Goal: Ask a question: Seek information or help from site administrators or community

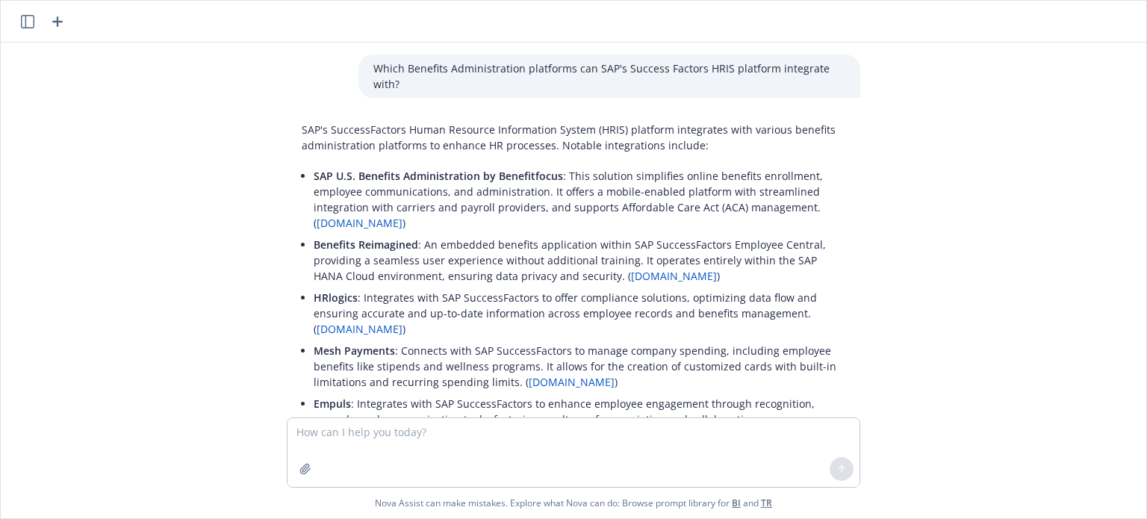
scroll to position [706, 0]
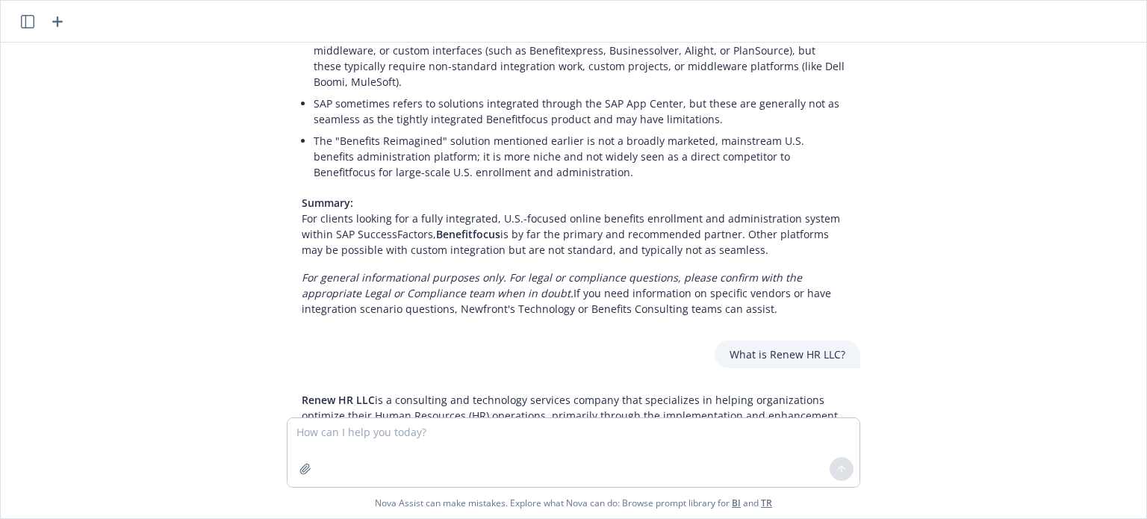
click at [56, 25] on icon "button" at bounding box center [58, 22] width 18 height 18
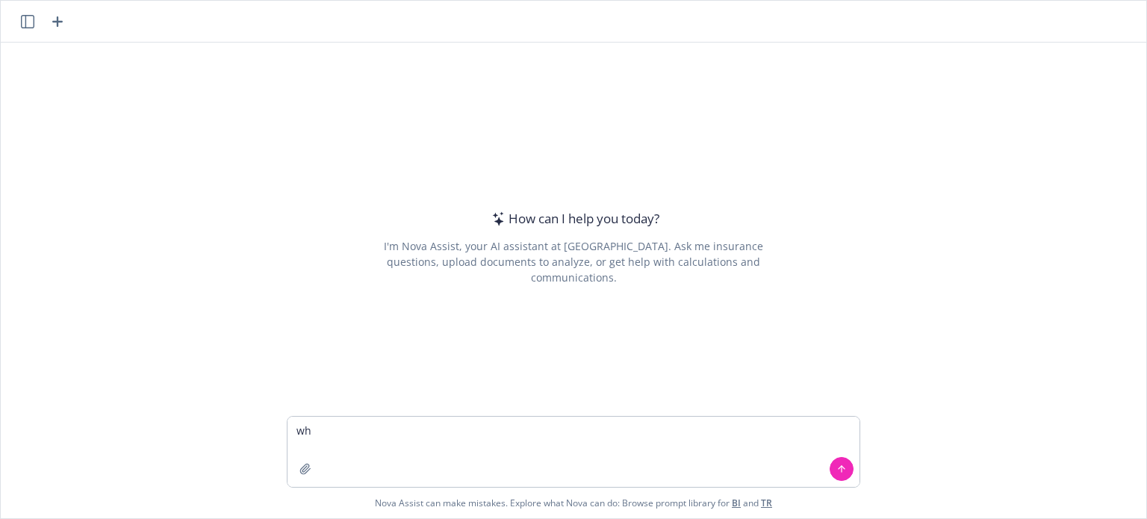
type textarea "w"
type textarea "What medical insurance carriers are allowed to operate in the state of [US_STAT…"
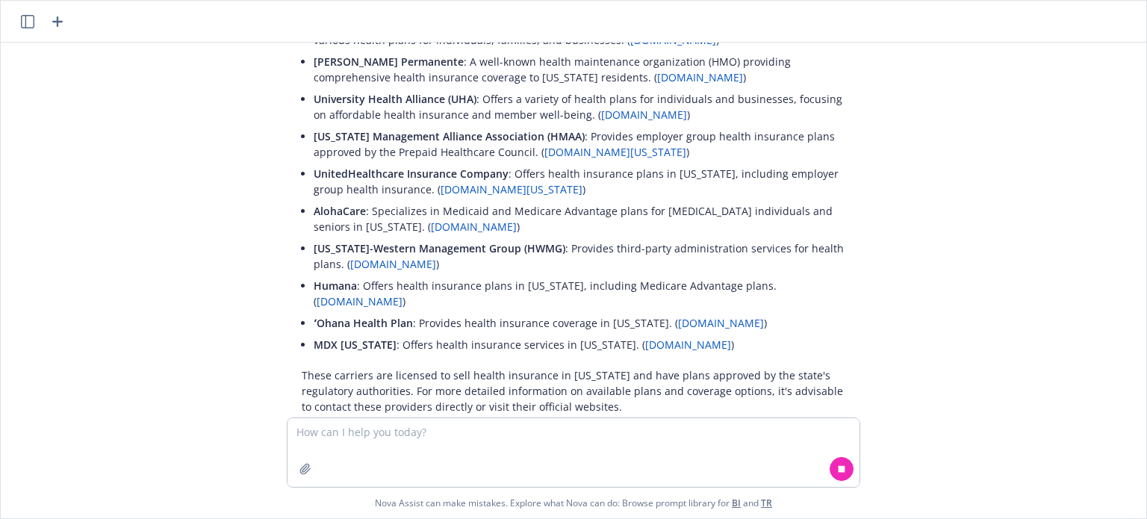
scroll to position [158, 0]
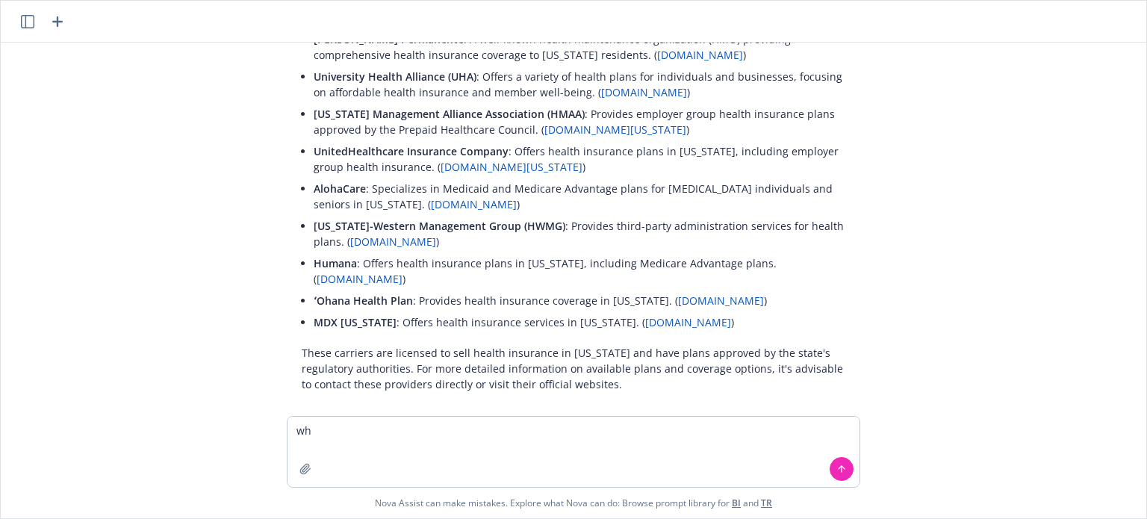
type textarea "w"
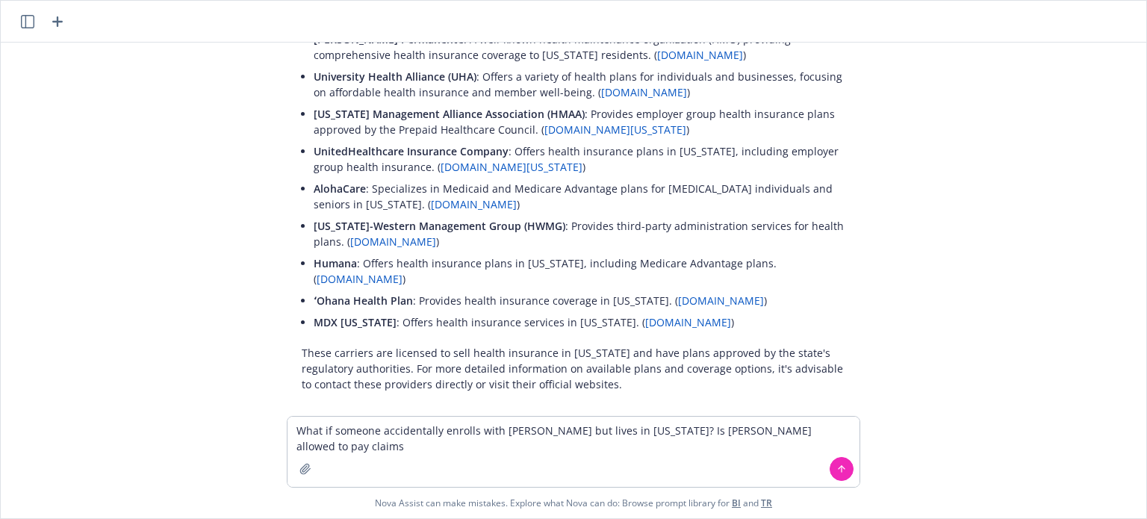
type textarea "What if someone accidentally enrolls with [PERSON_NAME] but lives in [US_STATE]…"
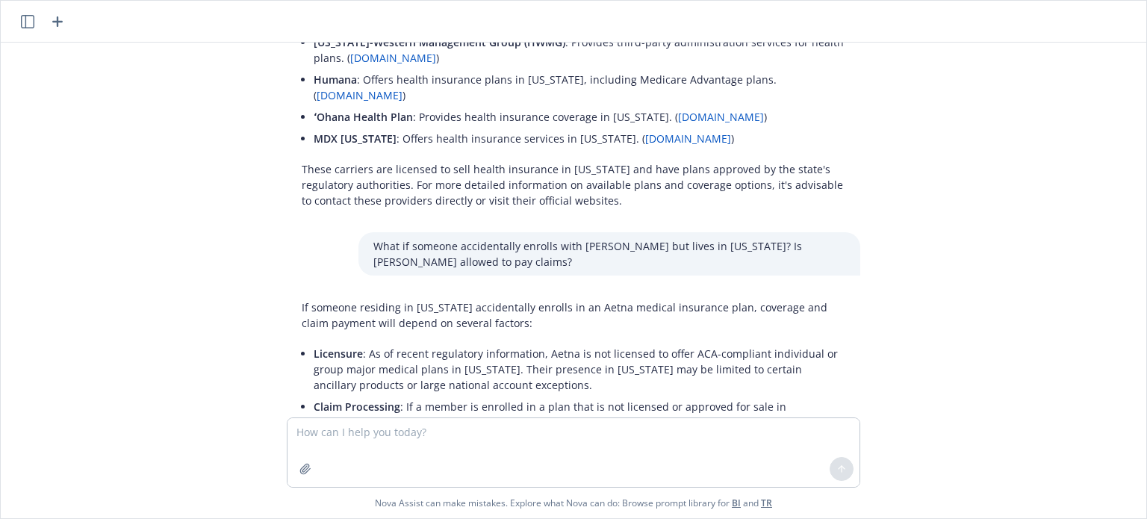
scroll to position [448, 0]
